Goal: Transaction & Acquisition: Book appointment/travel/reservation

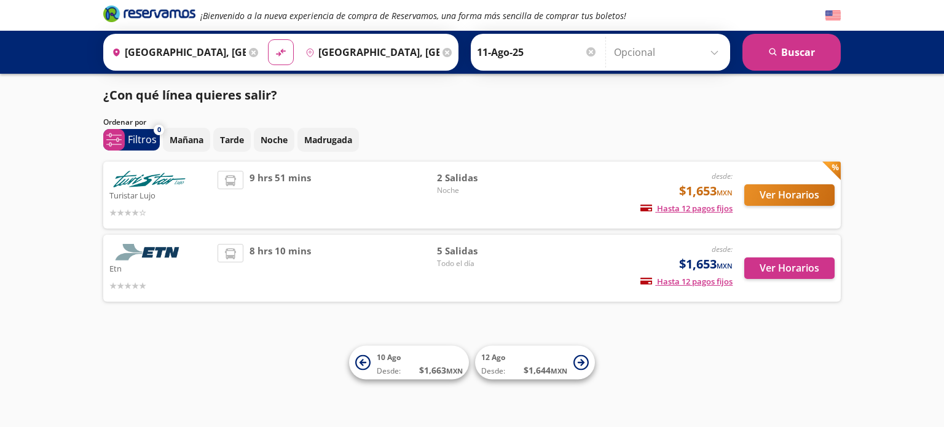
click at [720, 120] on div "Ordenar por" at bounding box center [472, 122] width 738 height 11
click at [737, 120] on div "Ordenar por" at bounding box center [472, 122] width 738 height 11
click at [554, 132] on div "[DATE] Tarde Noche Madrugada" at bounding box center [502, 140] width 678 height 24
click at [630, 118] on div "Ordenar por" at bounding box center [472, 122] width 738 height 11
click at [792, 267] on button "Ver Horarios" at bounding box center [789, 269] width 90 height 22
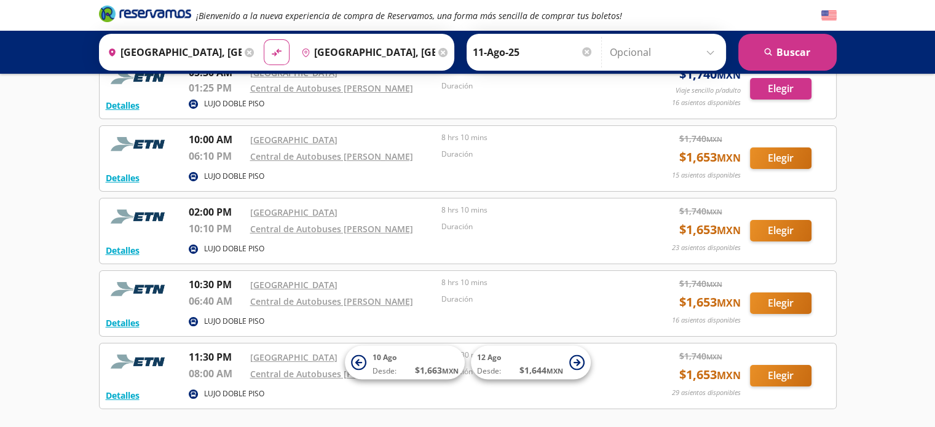
scroll to position [61, 0]
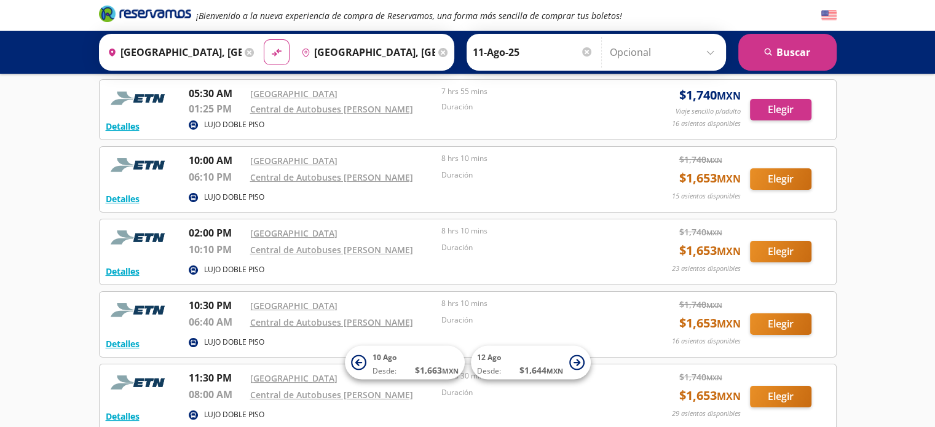
click at [862, 237] on div "¡Bienvenido a la nueva experiencia de compra de Reservamos, una forma más senci…" at bounding box center [467, 242] width 935 height 607
click at [865, 236] on div "¡Bienvenido a la nueva experiencia de compra de Reservamos, una forma más senci…" at bounding box center [467, 242] width 935 height 607
click at [792, 254] on button "Elegir" at bounding box center [780, 252] width 61 height 22
